Goal: Task Accomplishment & Management: Manage account settings

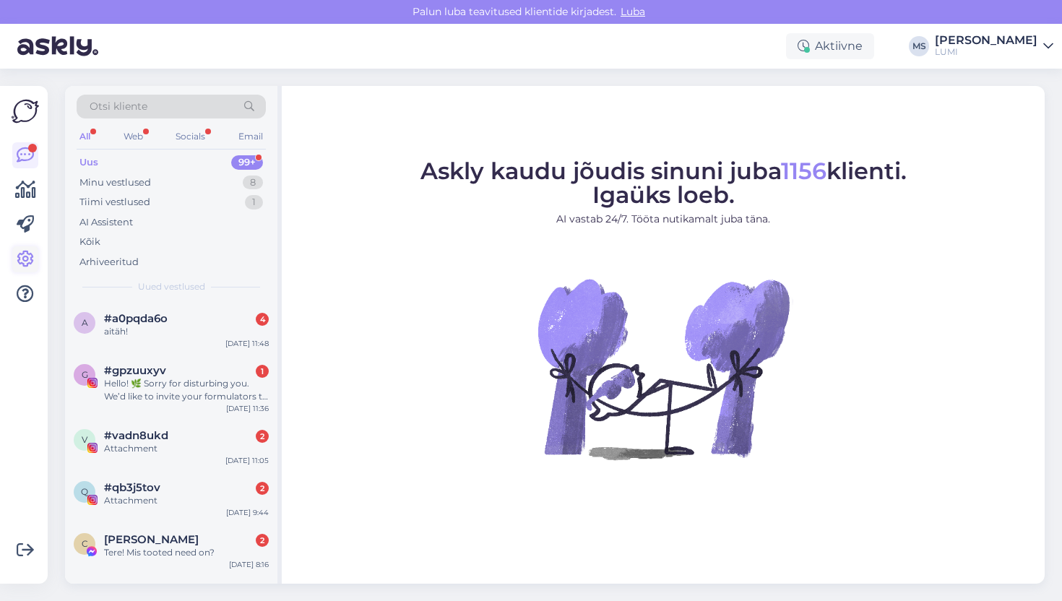
click at [20, 265] on icon at bounding box center [25, 259] width 17 height 17
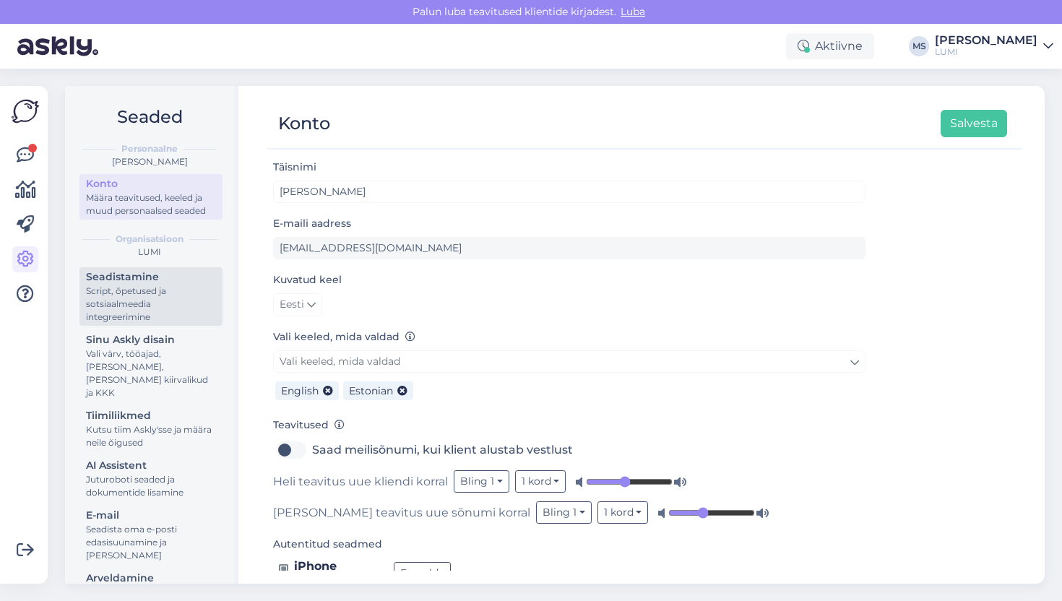
click at [123, 279] on div "Seadistamine" at bounding box center [151, 277] width 130 height 15
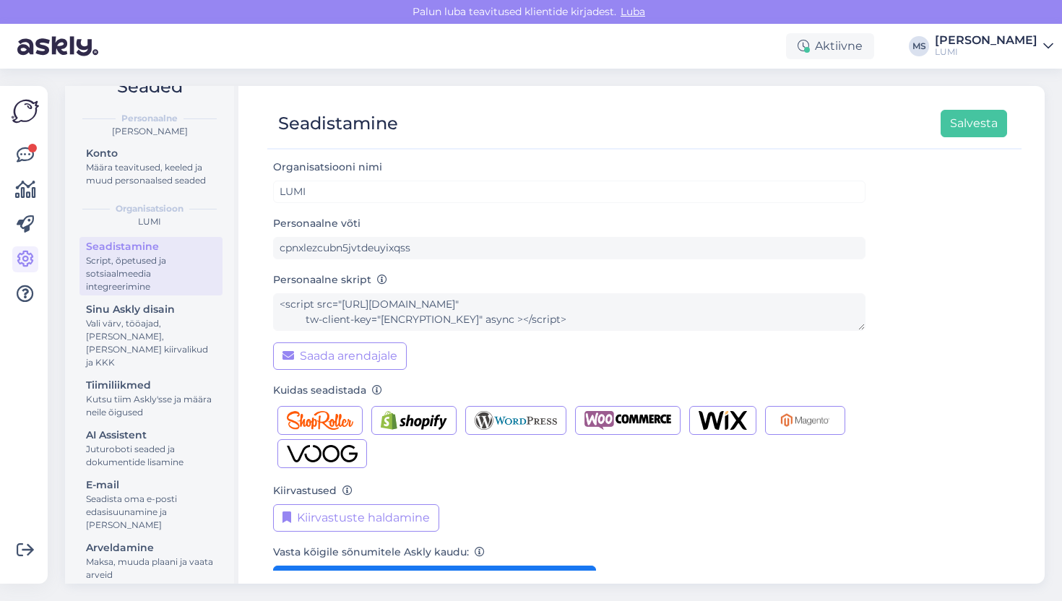
scroll to position [129, 0]
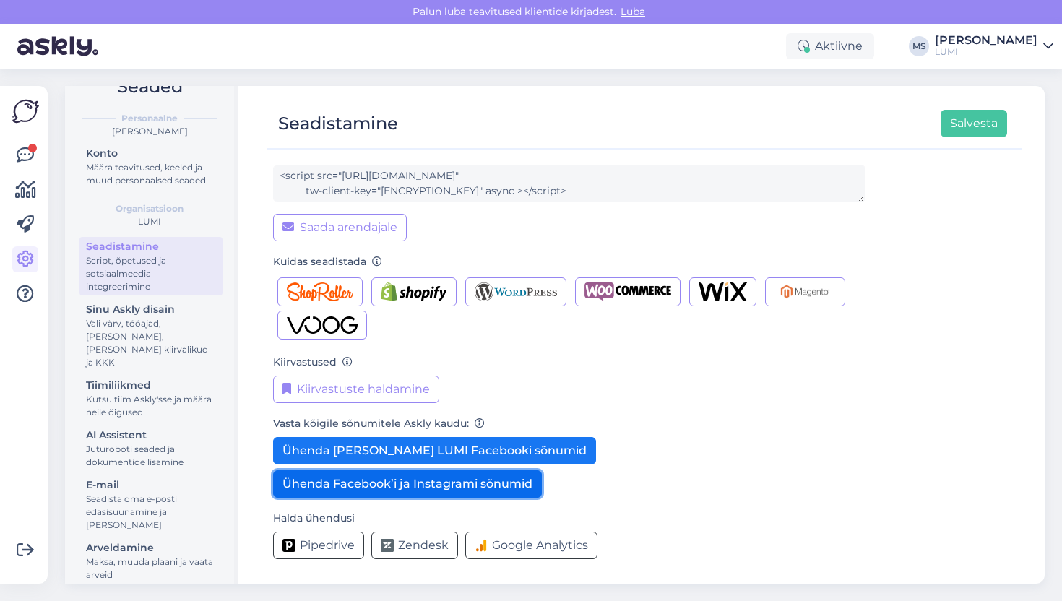
click at [311, 495] on button "Ühenda Facebook’i ja Instagrami sõnumid" at bounding box center [407, 484] width 269 height 27
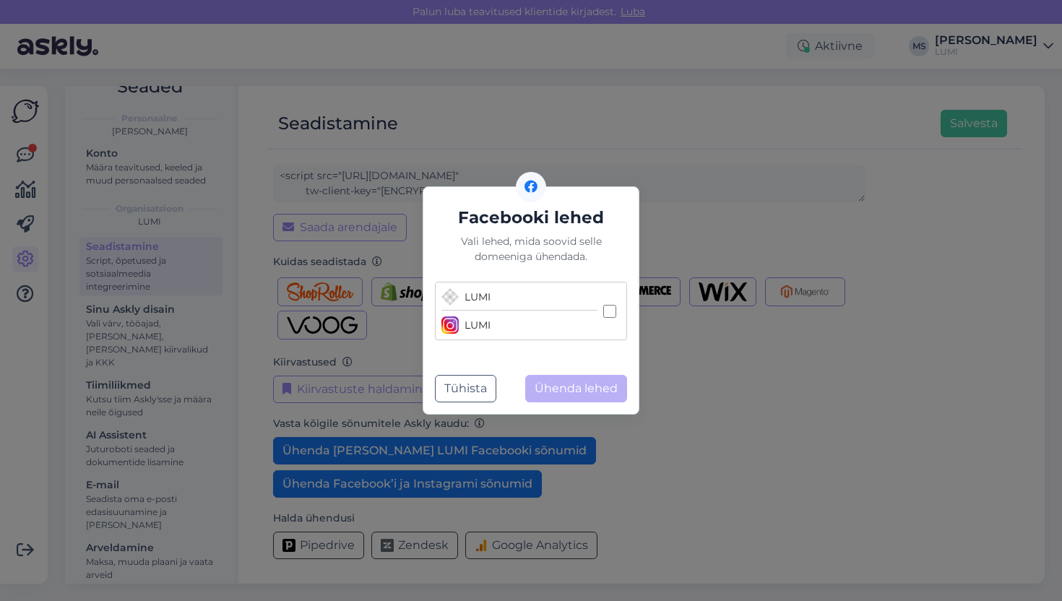
click at [614, 313] on input "[PERSON_NAME]" at bounding box center [610, 311] width 13 height 13
checkbox input "true"
click at [563, 391] on button "Ühenda lehed" at bounding box center [576, 388] width 102 height 27
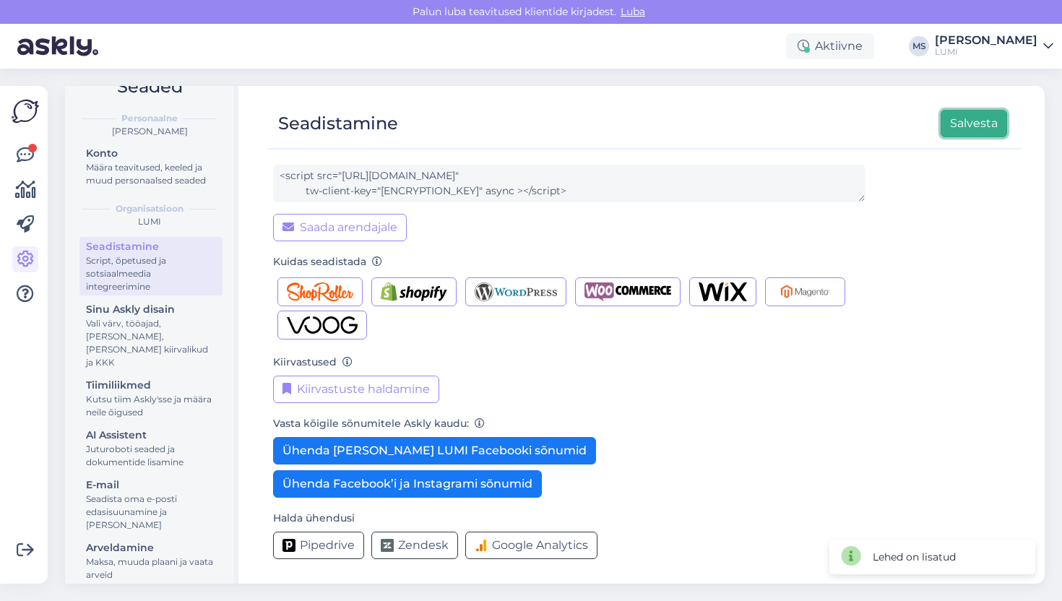
click at [950, 131] on button "Salvesta" at bounding box center [974, 123] width 66 height 27
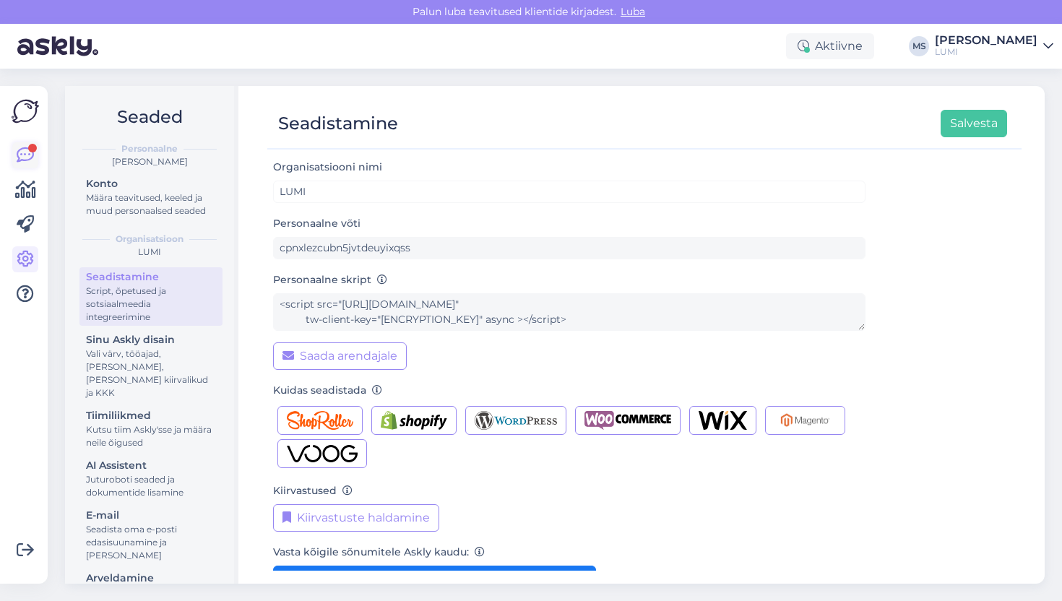
click at [25, 163] on icon at bounding box center [25, 155] width 17 height 17
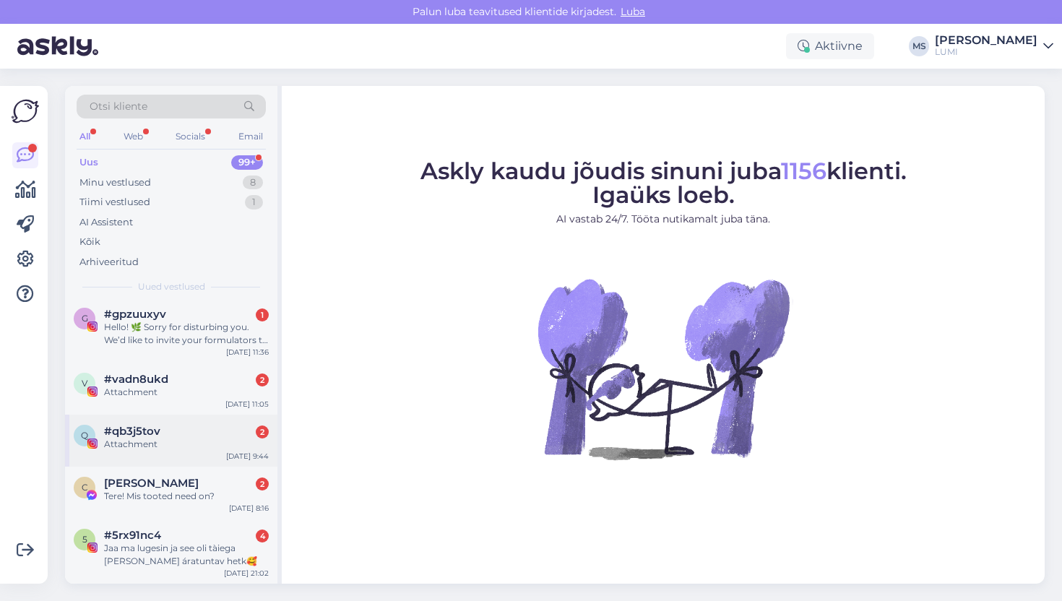
scroll to position [60, 0]
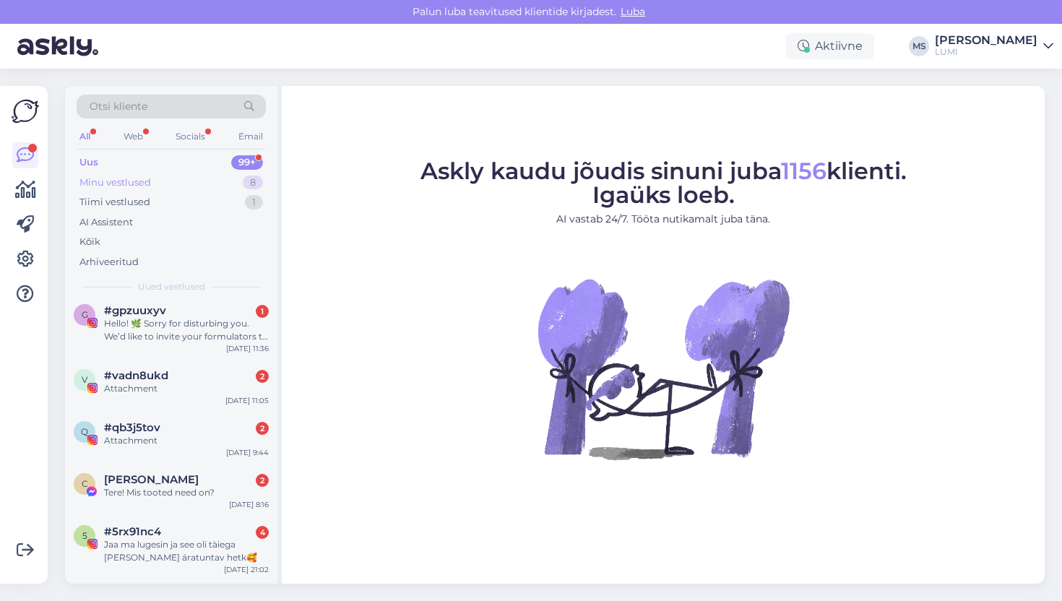
click at [105, 181] on div "Minu vestlused" at bounding box center [116, 183] width 72 height 14
